Goal: Transaction & Acquisition: Obtain resource

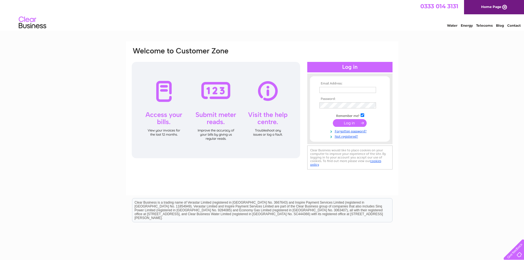
type input "george.thomson@yorsipp.com"
click at [353, 123] on input "submit" at bounding box center [350, 123] width 34 height 8
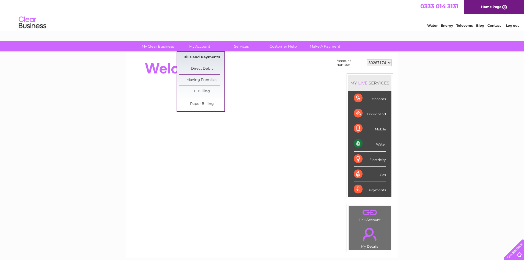
click at [201, 57] on link "Bills and Payments" at bounding box center [201, 57] width 45 height 11
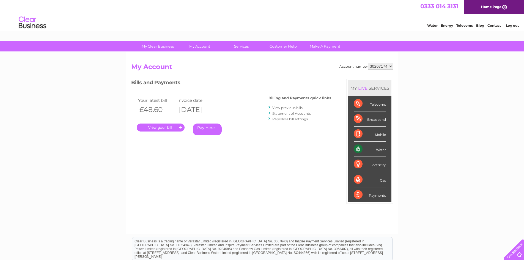
click at [168, 128] on link "." at bounding box center [161, 127] width 48 height 8
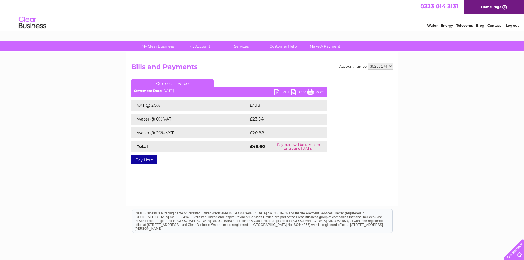
click at [278, 93] on link "PDF" at bounding box center [282, 93] width 16 height 8
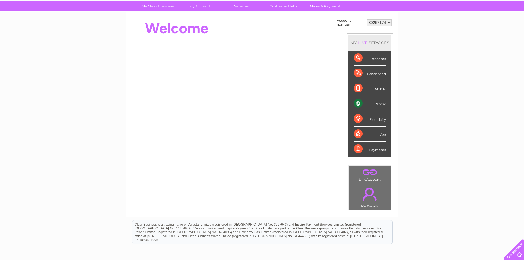
scroll to position [96, 0]
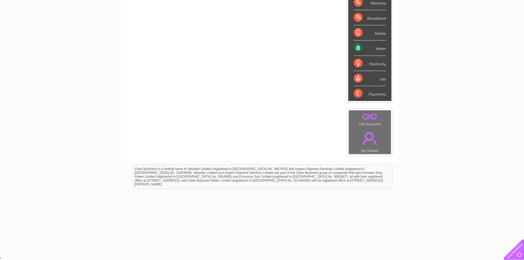
click at [371, 143] on link "." at bounding box center [369, 138] width 39 height 19
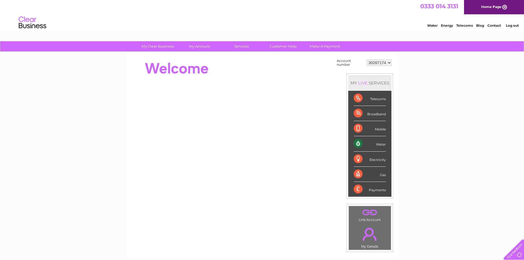
click at [492, 26] on link "Contact" at bounding box center [493, 25] width 13 height 4
